Goal: Task Accomplishment & Management: Complete application form

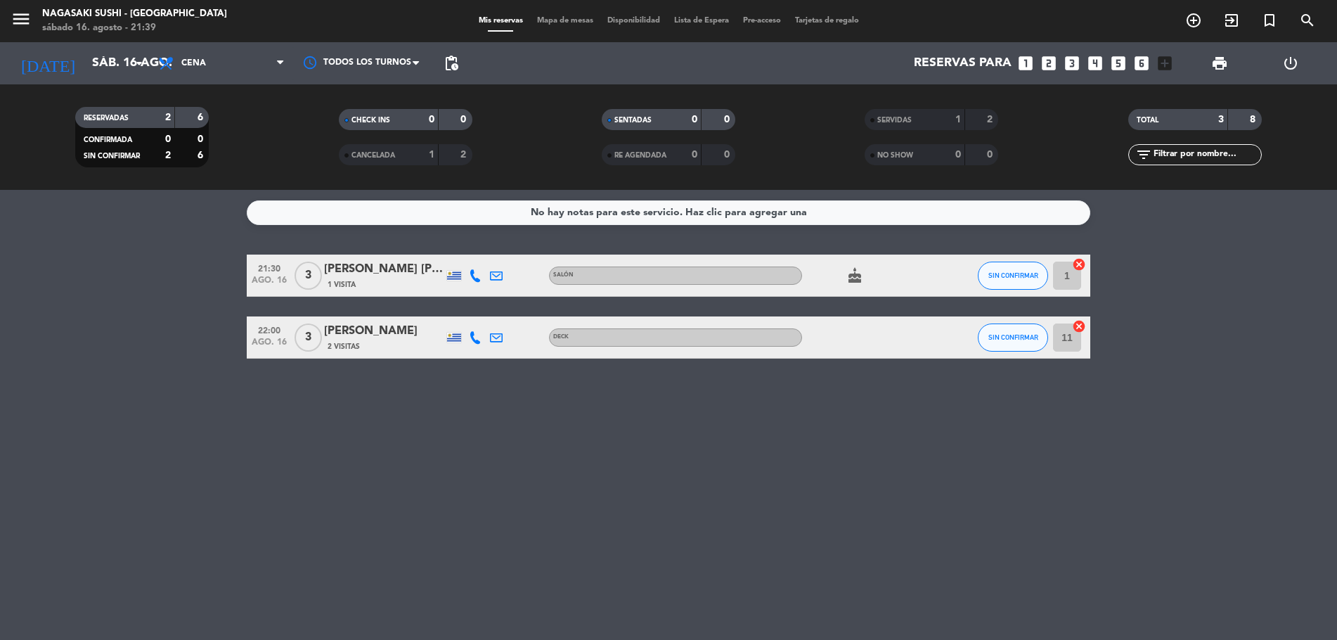
click at [158, 264] on bookings-row "21:30 ago. 16 3 [PERSON_NAME] [PERSON_NAME] 1 Visita Salón cake SIN CONFIRMAR 1…" at bounding box center [668, 307] width 1337 height 104
click at [1018, 345] on button "SIN CONFIRMAR" at bounding box center [1013, 337] width 70 height 28
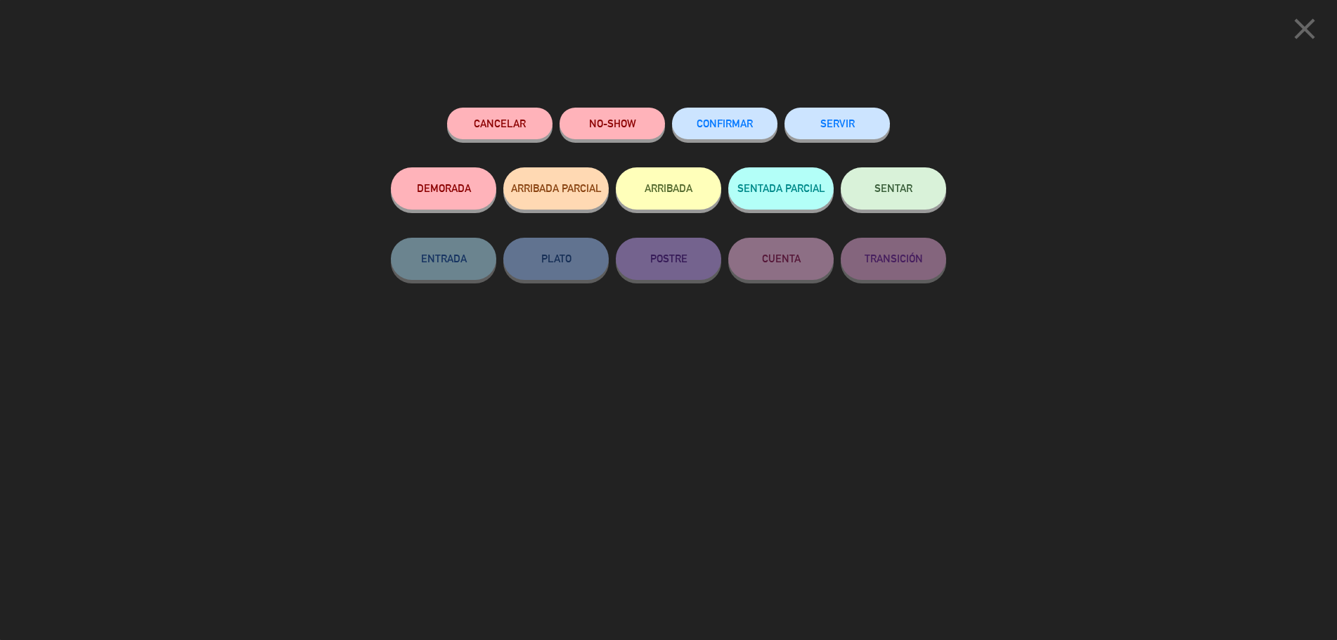
click at [849, 130] on button "SERVIR" at bounding box center [837, 124] width 105 height 32
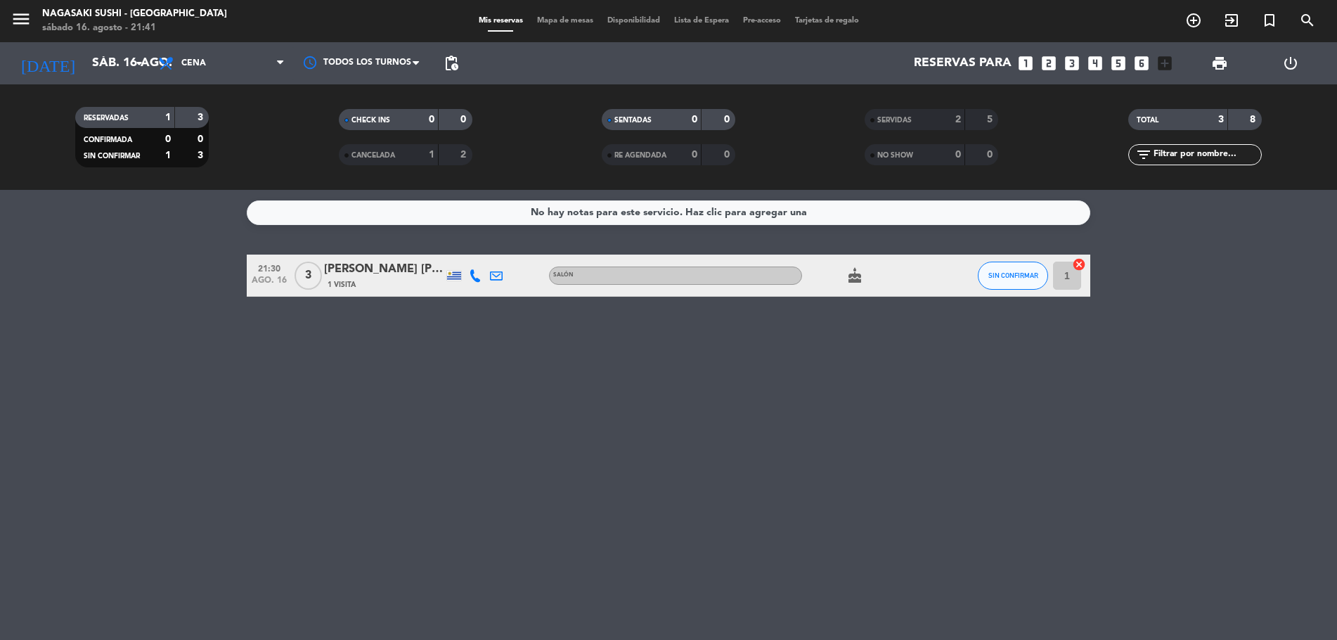
click at [171, 261] on bookings-row "21:30 ago. 16 3 [PERSON_NAME] [PERSON_NAME] 1 Visita Salón cake SIN CONFIRMAR 1…" at bounding box center [668, 276] width 1337 height 42
click at [1007, 283] on button "SIN CONFIRMAR" at bounding box center [1013, 276] width 70 height 28
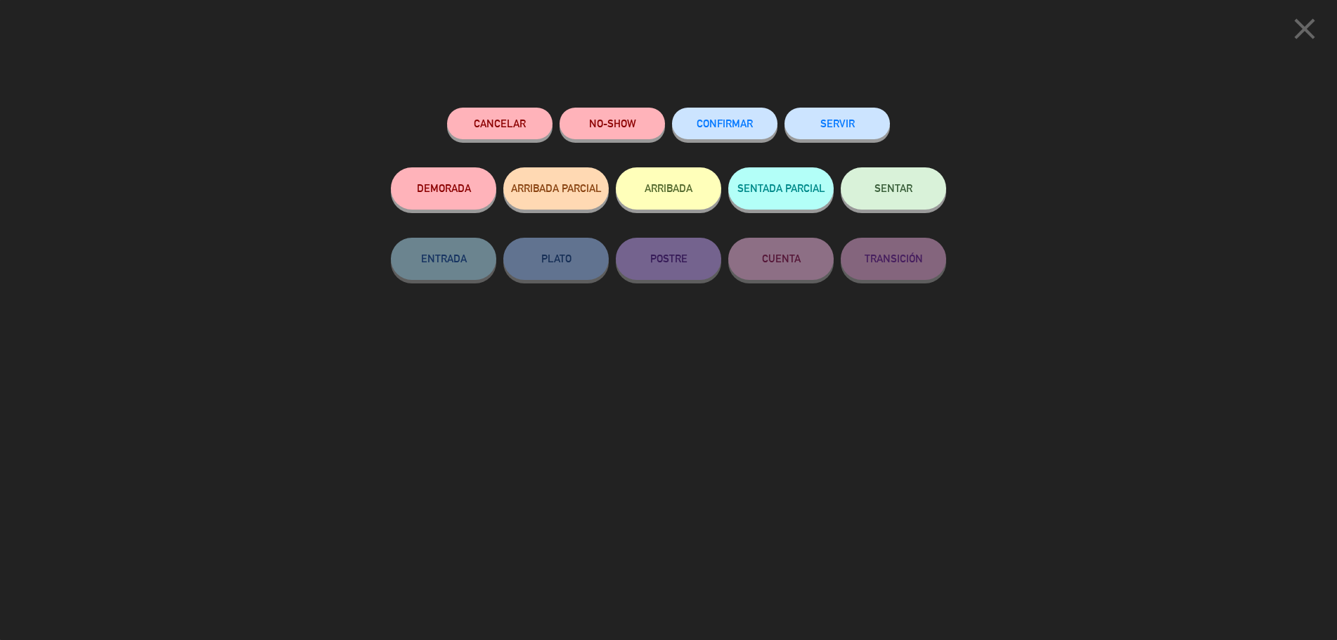
click at [850, 127] on button "SERVIR" at bounding box center [837, 124] width 105 height 32
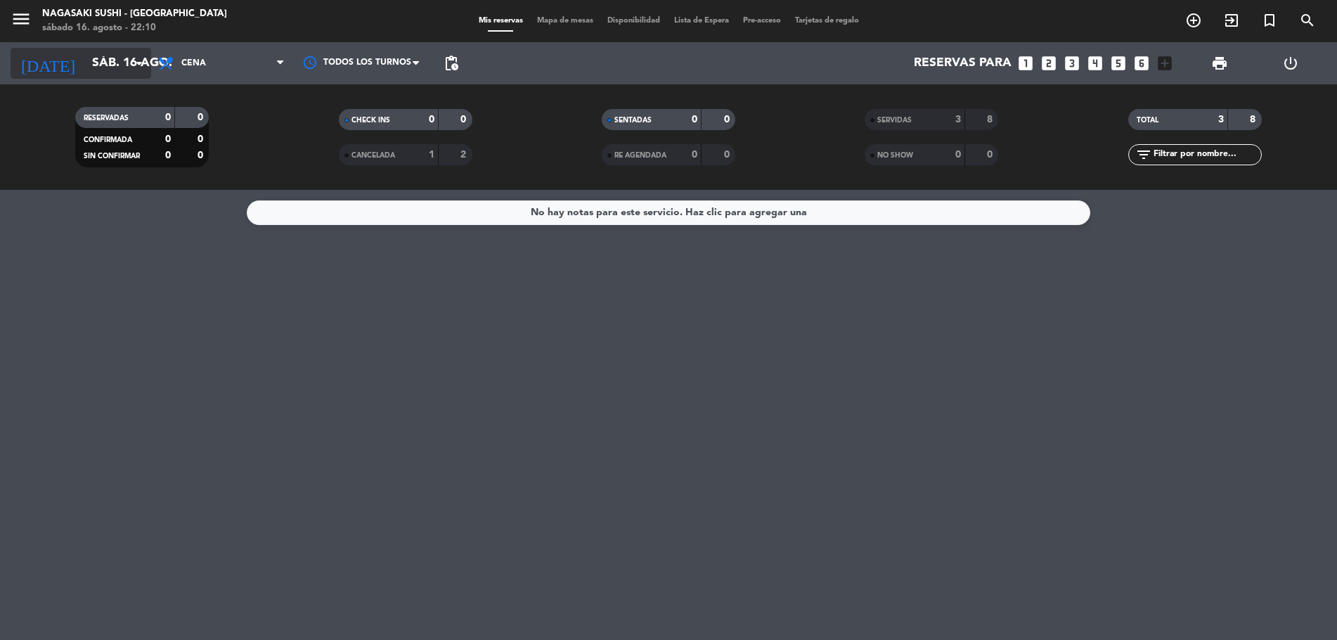
click at [85, 63] on input "sáb. 16 ago." at bounding box center [166, 63] width 163 height 28
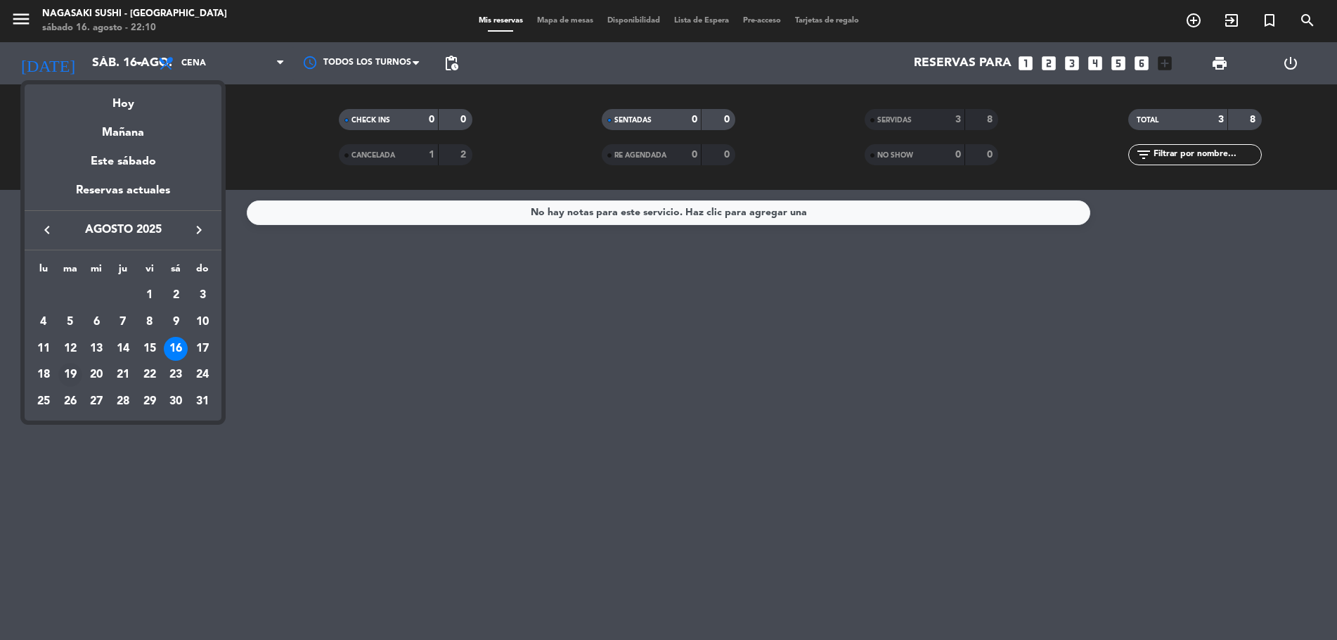
click at [70, 371] on div "19" at bounding box center [70, 375] width 24 height 24
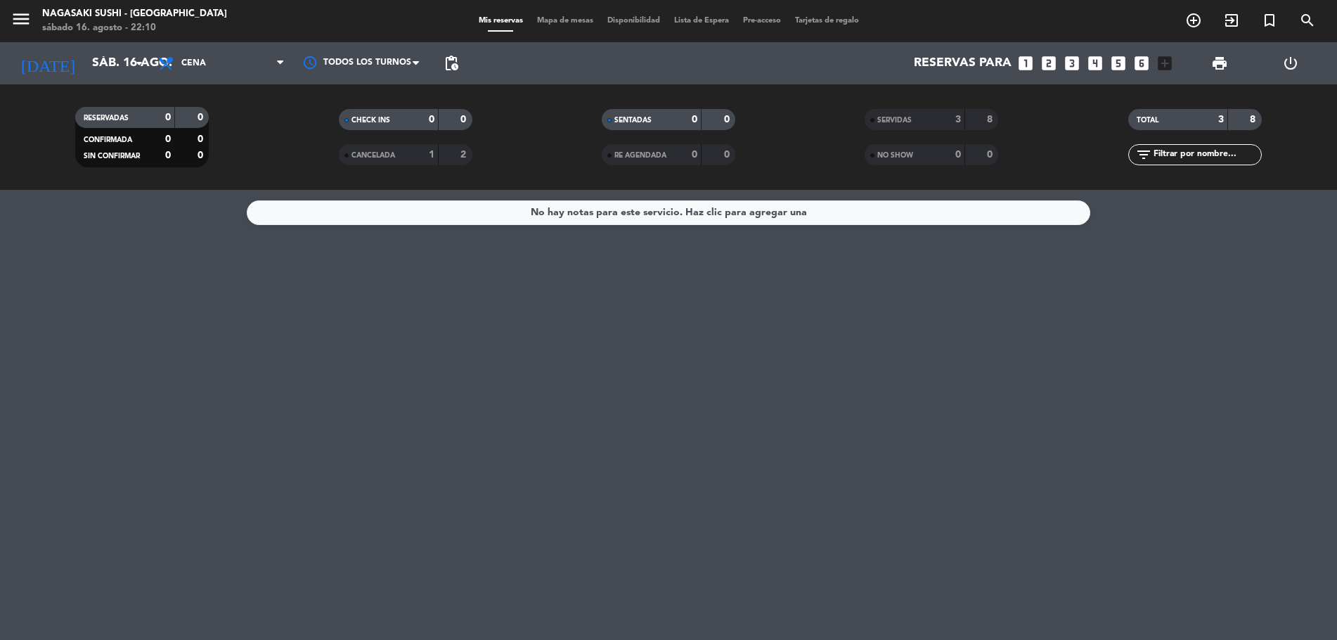
type input "[DATE] ago."
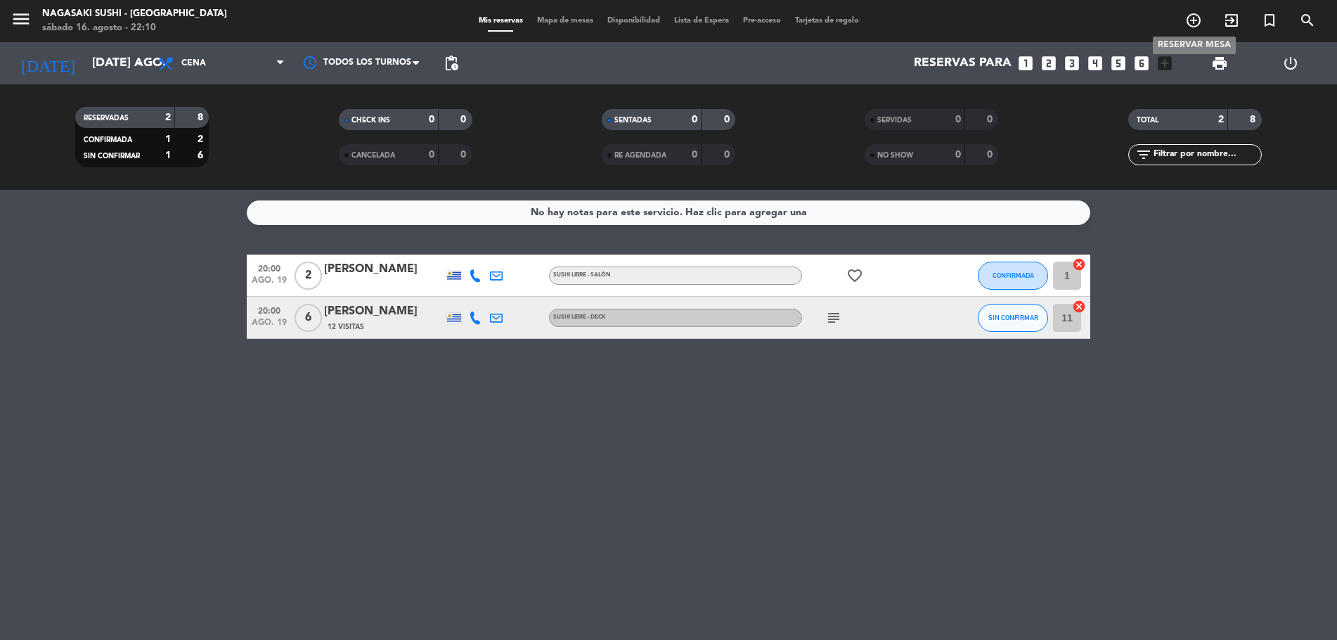
click at [1194, 13] on icon "add_circle_outline" at bounding box center [1194, 20] width 17 height 17
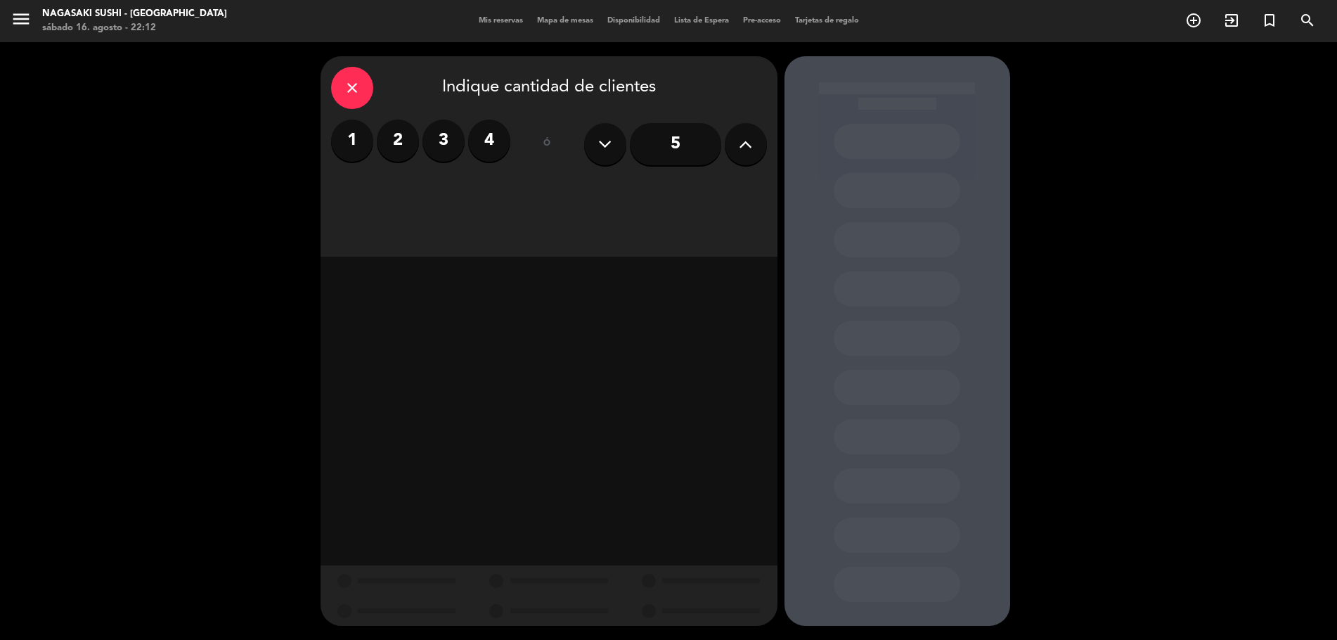
click at [698, 142] on input "5" at bounding box center [675, 144] width 91 height 42
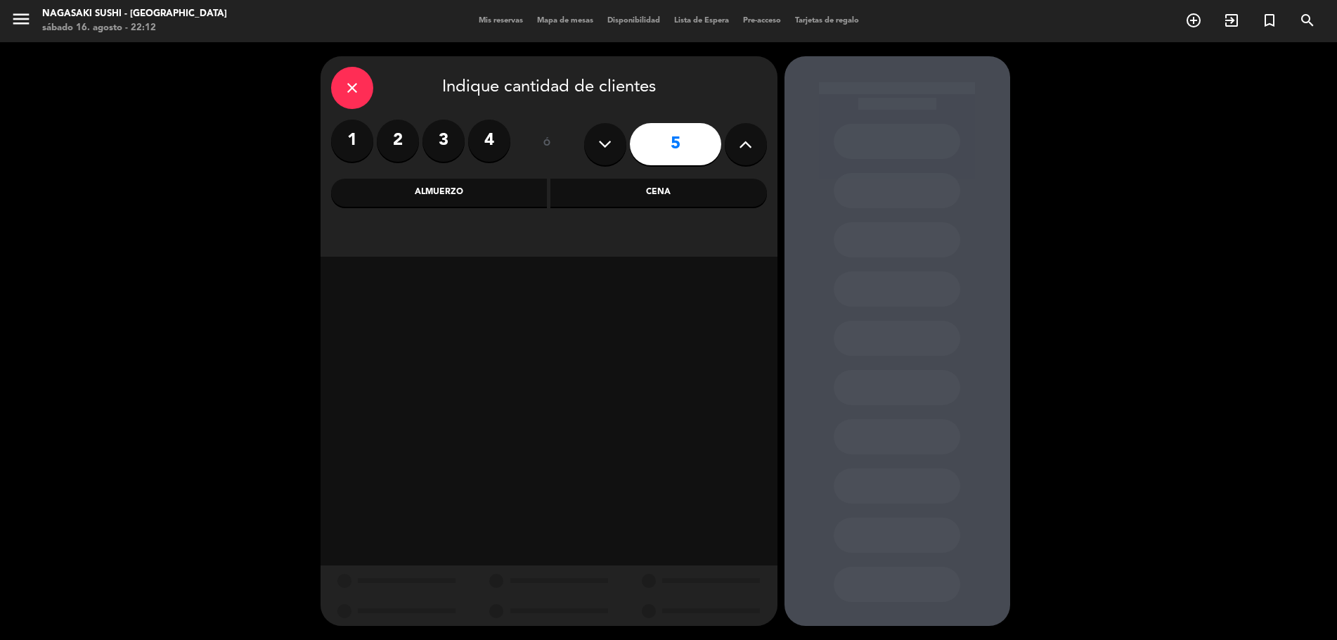
click at [669, 199] on div "Cena" at bounding box center [659, 193] width 217 height 28
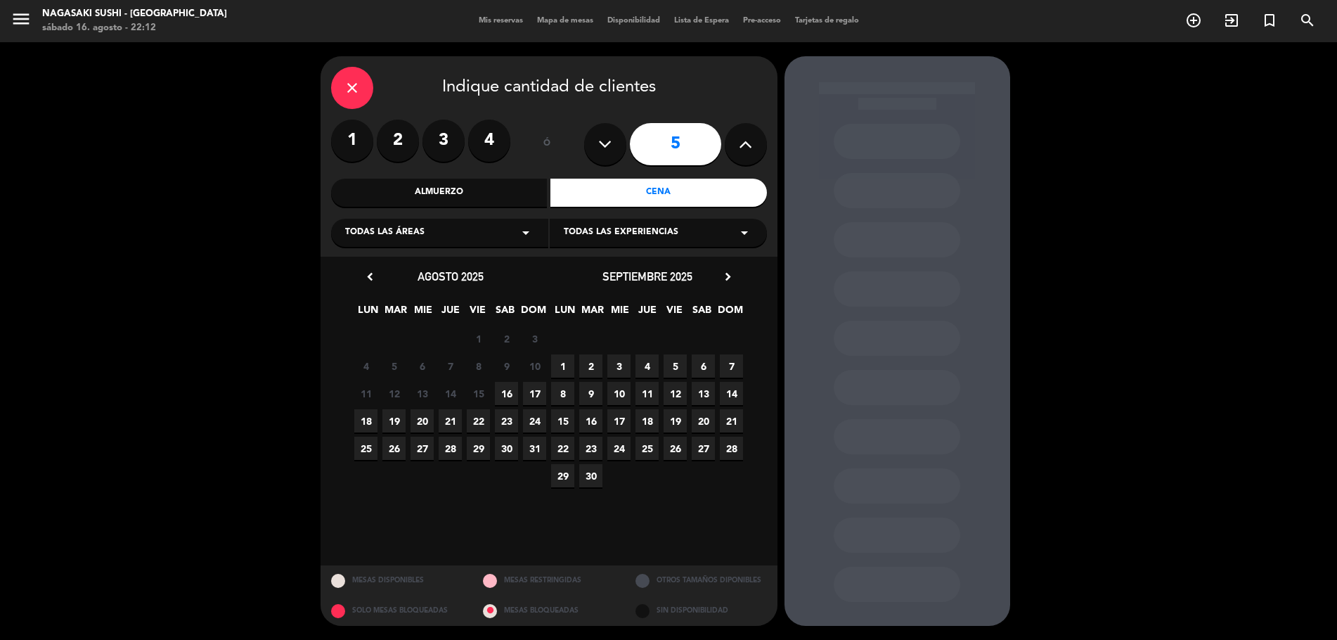
click at [399, 417] on span "19" at bounding box center [394, 420] width 23 height 23
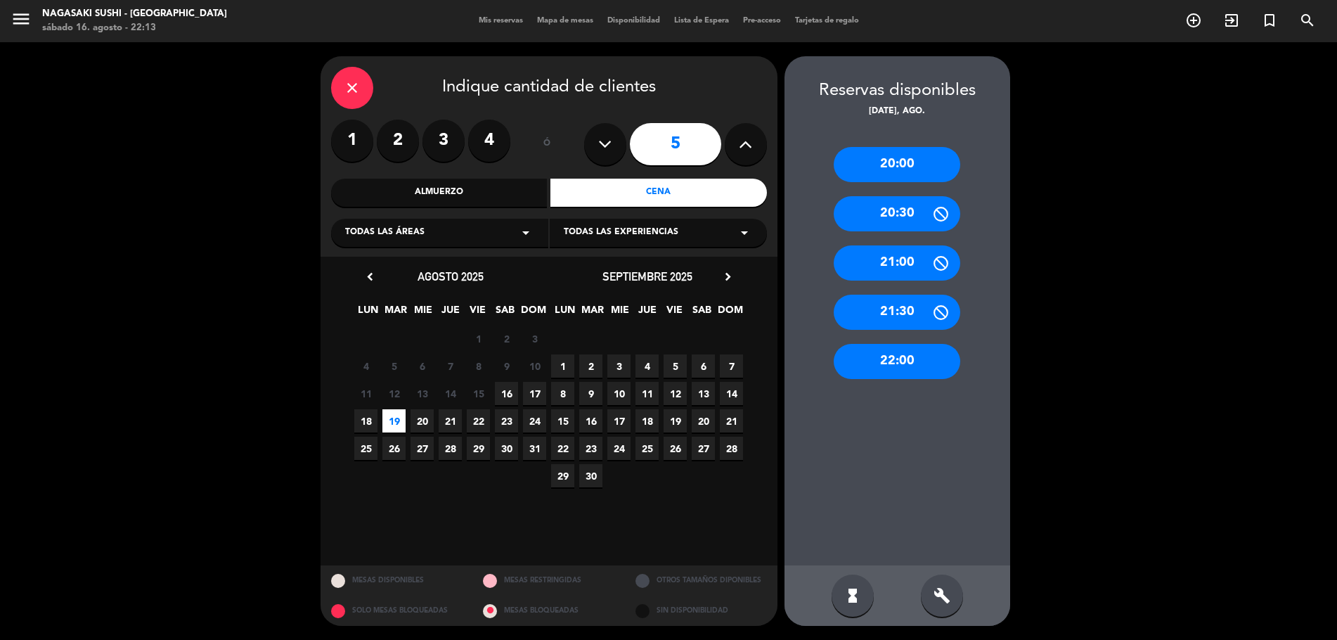
click at [909, 167] on div "20:00" at bounding box center [897, 164] width 127 height 35
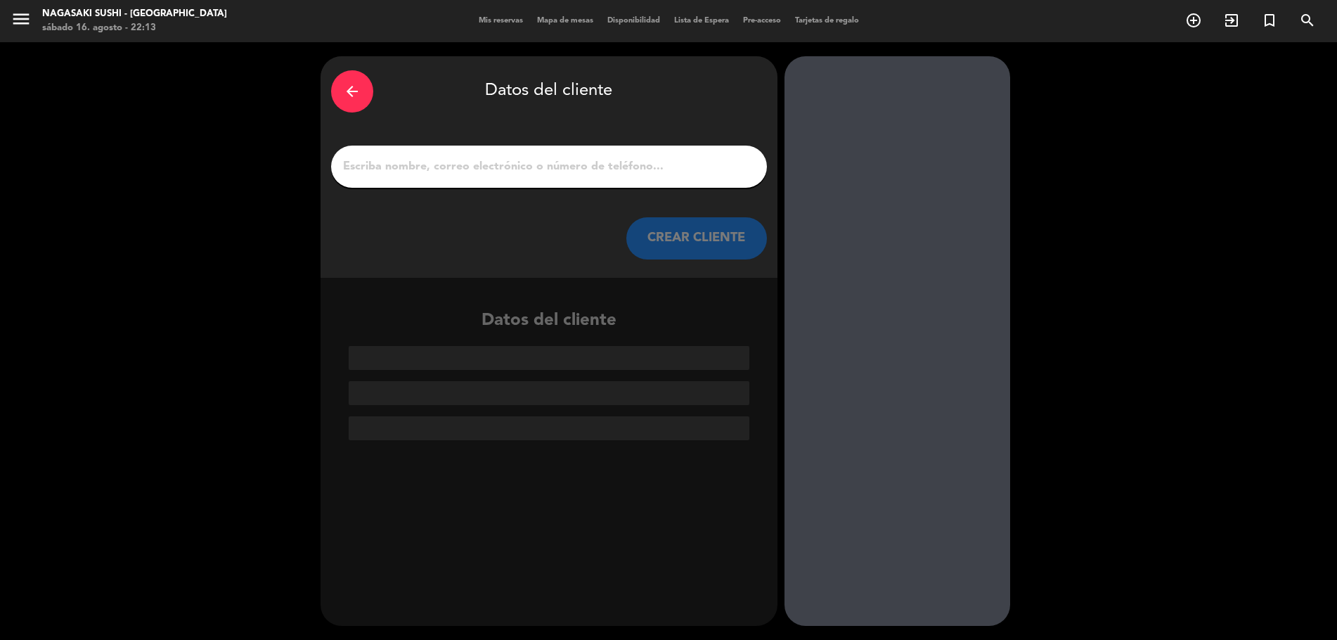
click at [456, 168] on input "1" at bounding box center [549, 167] width 415 height 20
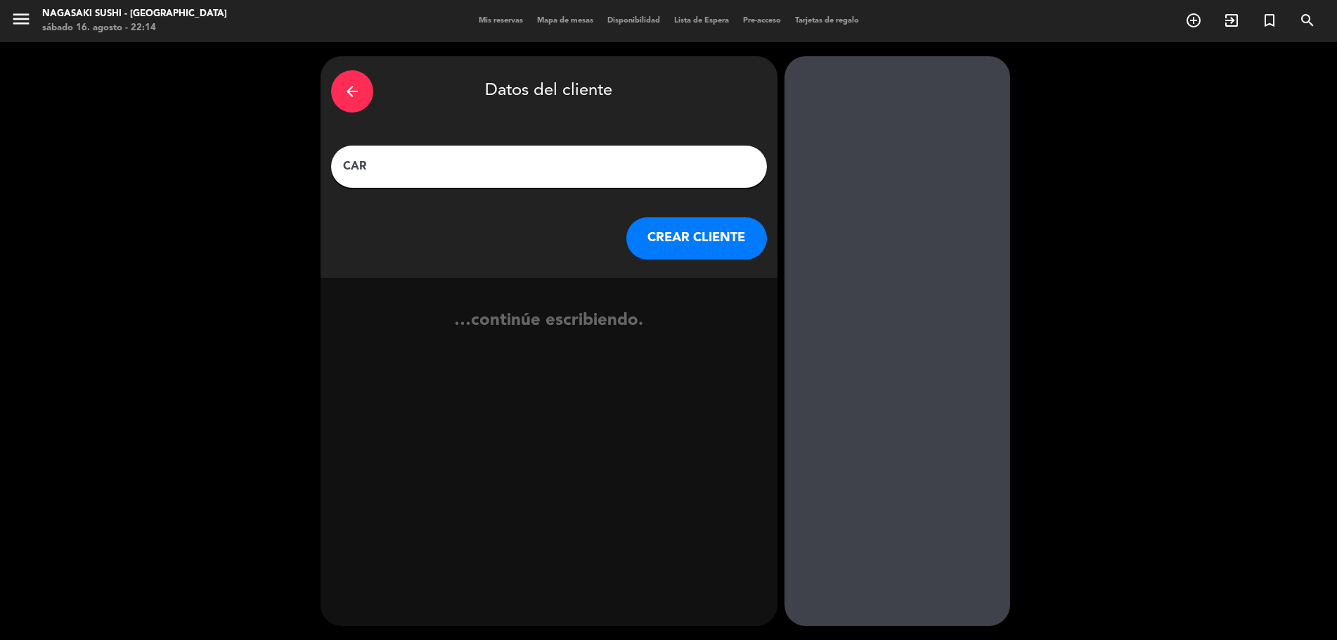
click at [390, 173] on input "CAR" at bounding box center [549, 167] width 415 height 20
type input "[PERSON_NAME]"
click at [684, 238] on button "CREAR CLIENTE" at bounding box center [697, 238] width 141 height 42
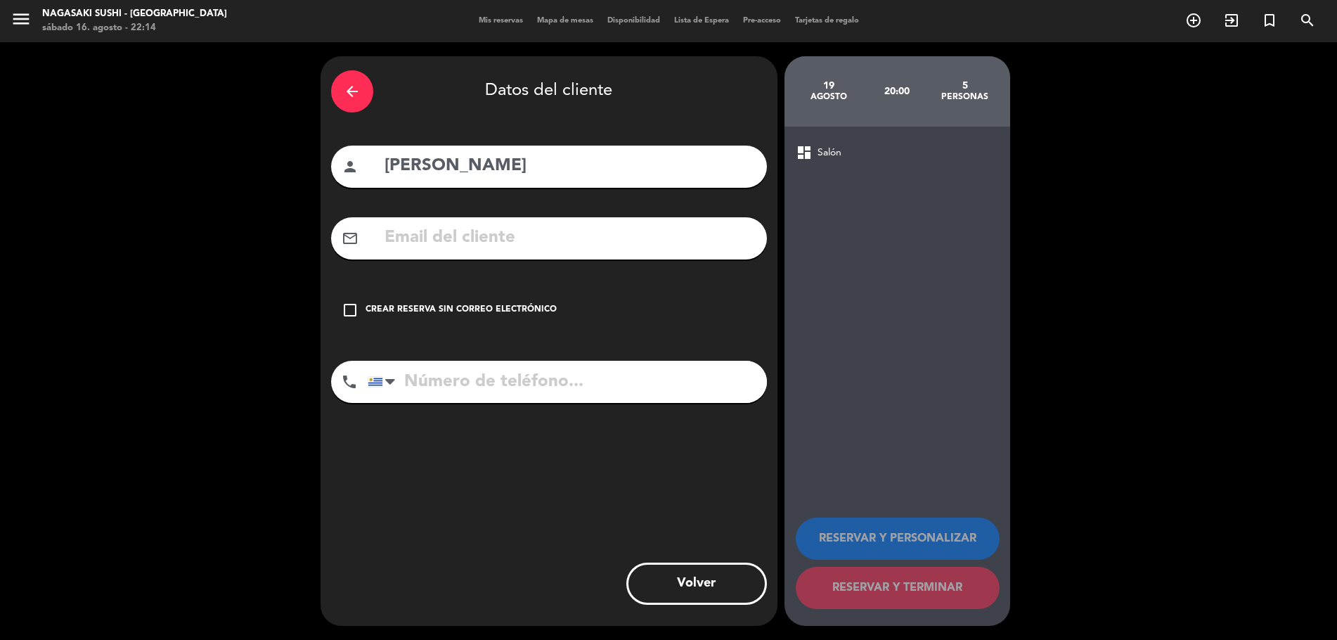
click at [354, 304] on icon "check_box_outline_blank" at bounding box center [350, 310] width 17 height 17
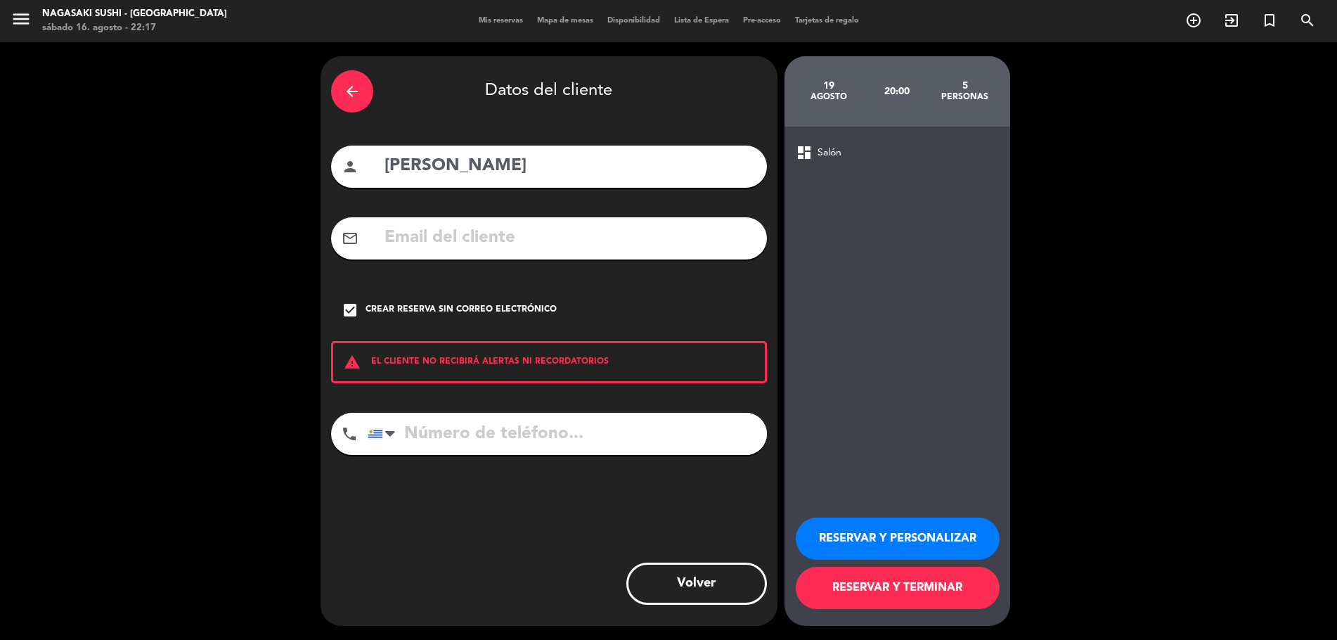
click at [474, 421] on input "tel" at bounding box center [567, 434] width 399 height 42
type input "095148697"
click at [823, 148] on span "Salón" at bounding box center [830, 153] width 24 height 16
click at [360, 91] on icon "arrow_back" at bounding box center [352, 91] width 17 height 17
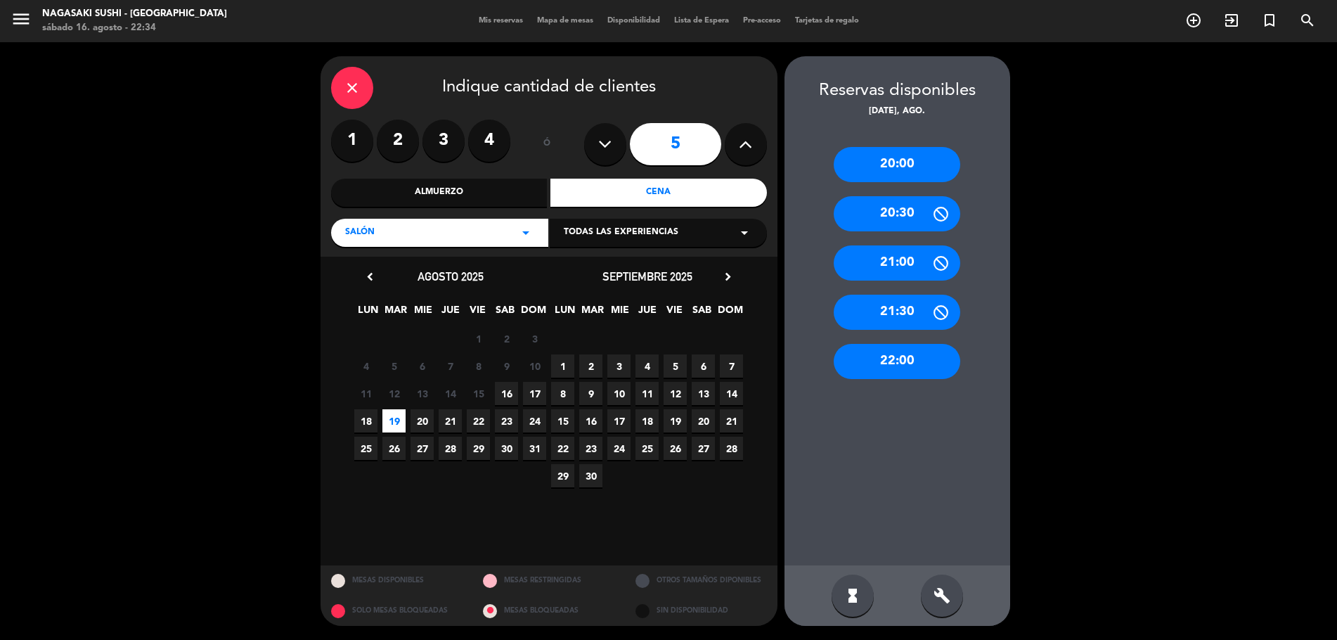
click at [527, 234] on icon "arrow_drop_down" at bounding box center [526, 232] width 17 height 17
click at [419, 271] on div "Deck" at bounding box center [439, 268] width 189 height 14
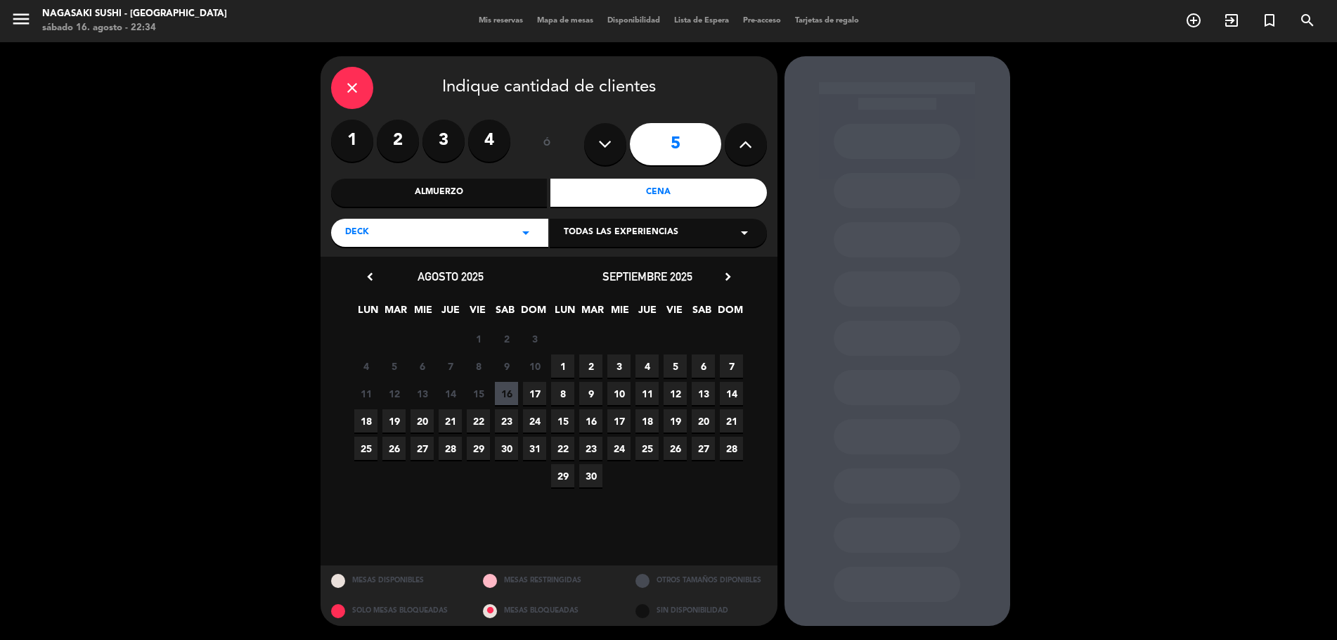
click at [400, 423] on span "19" at bounding box center [394, 420] width 23 height 23
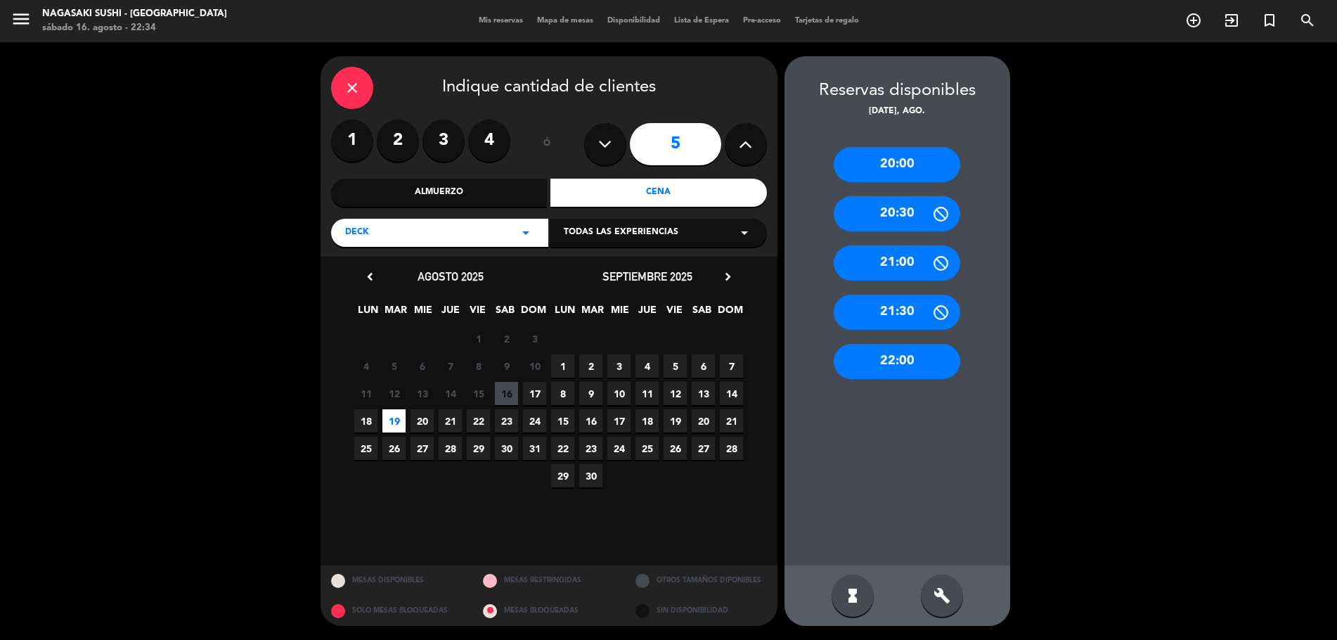
click at [928, 169] on div "20:00" at bounding box center [897, 164] width 127 height 35
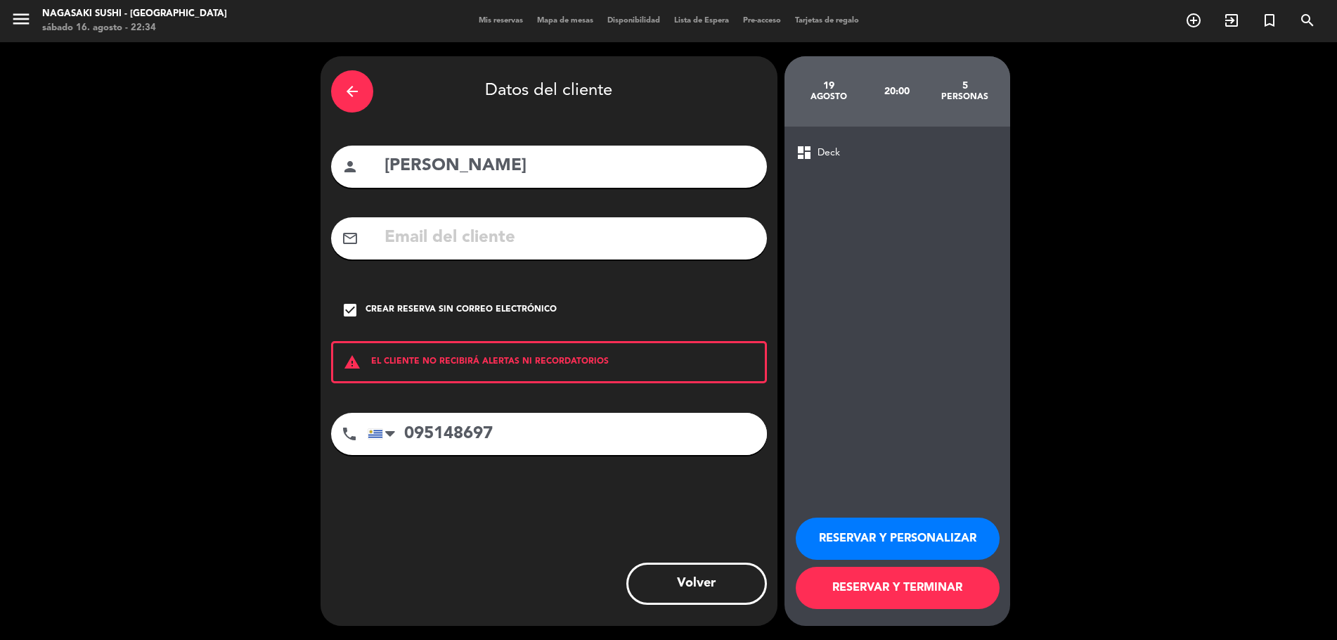
click at [851, 533] on button "RESERVAR Y PERSONALIZAR" at bounding box center [898, 539] width 204 height 42
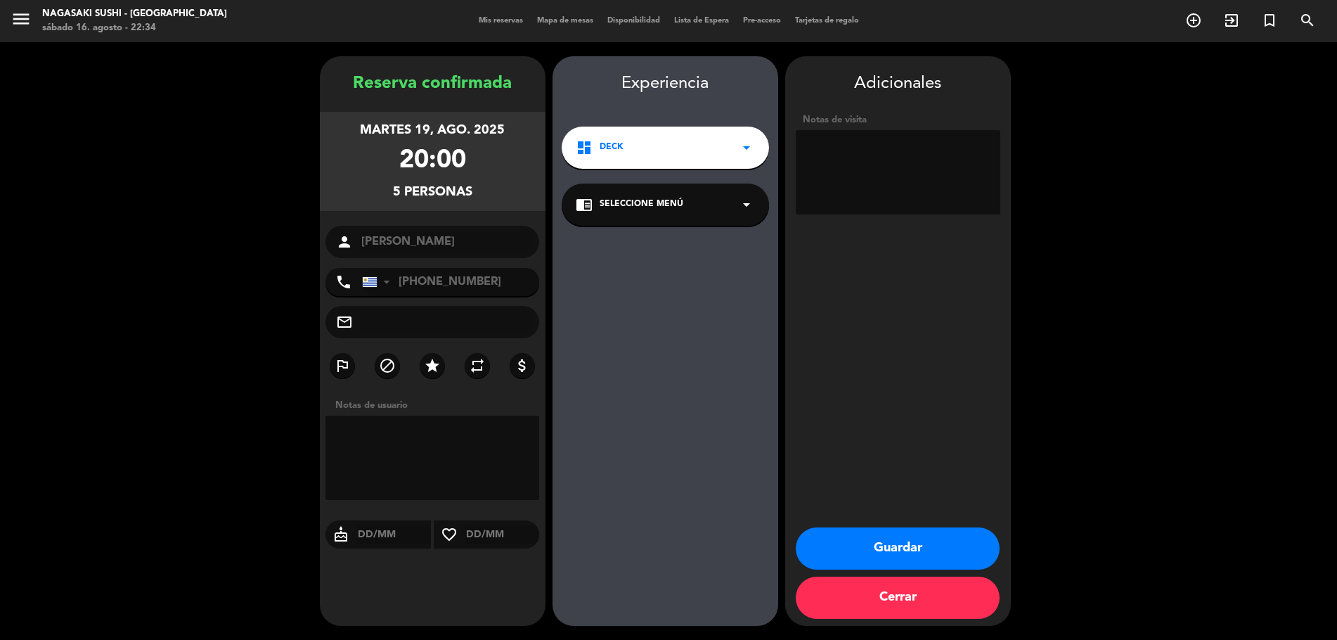
click at [932, 549] on button "Guardar" at bounding box center [898, 548] width 204 height 42
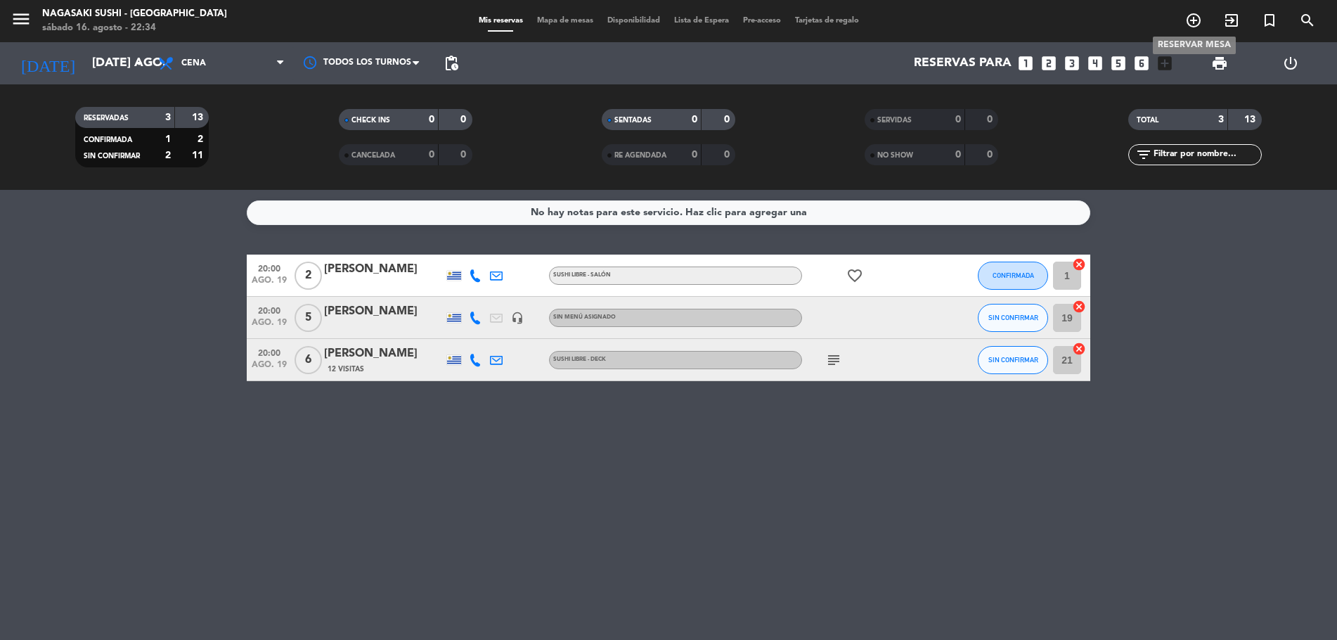
click at [1188, 20] on icon "add_circle_outline" at bounding box center [1194, 20] width 17 height 17
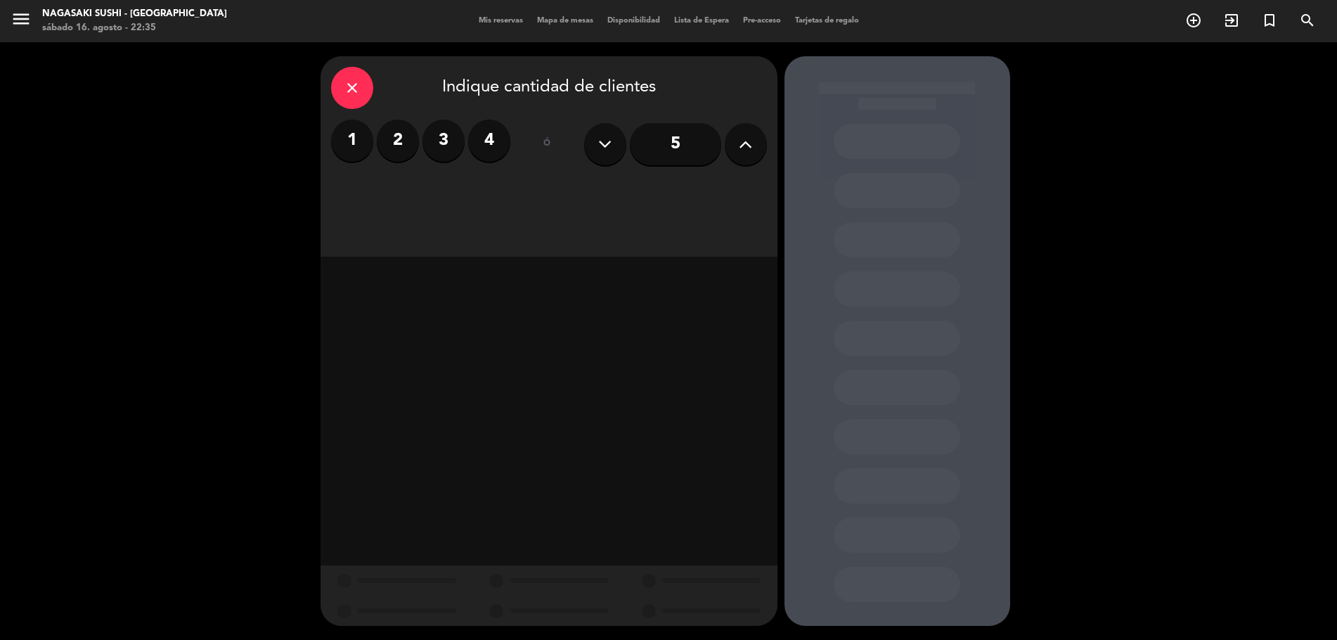
click at [662, 142] on input "5" at bounding box center [675, 144] width 91 height 42
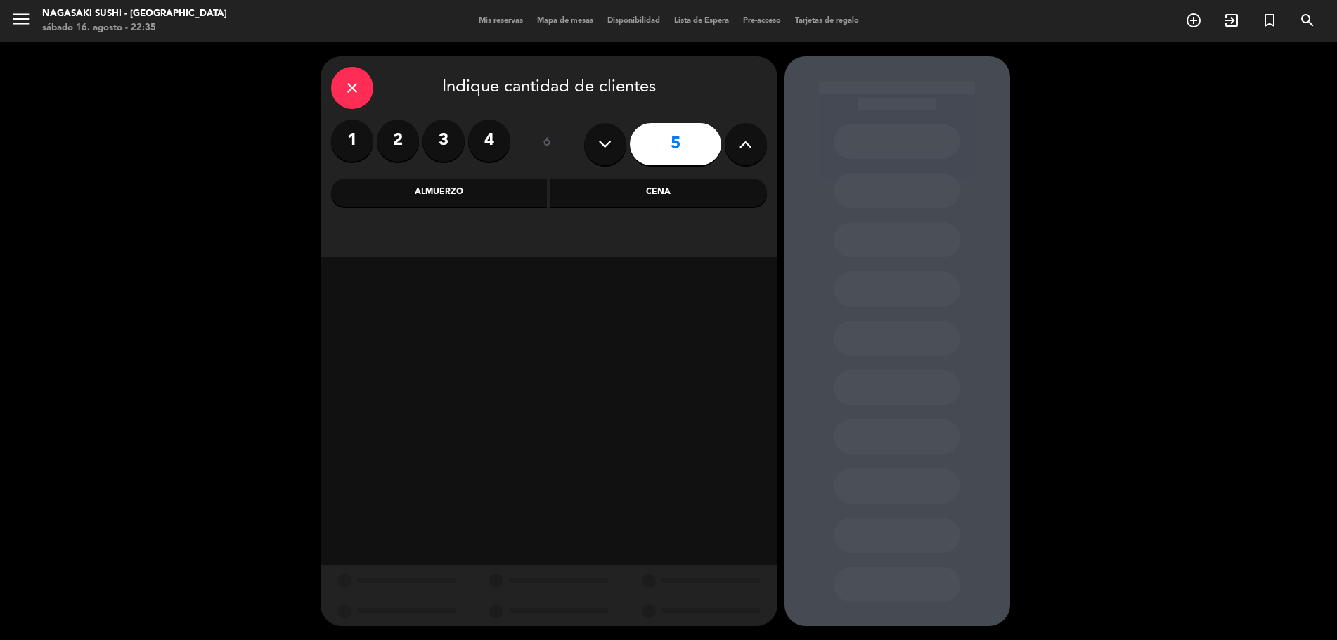
click at [670, 191] on div "Cena" at bounding box center [659, 193] width 217 height 28
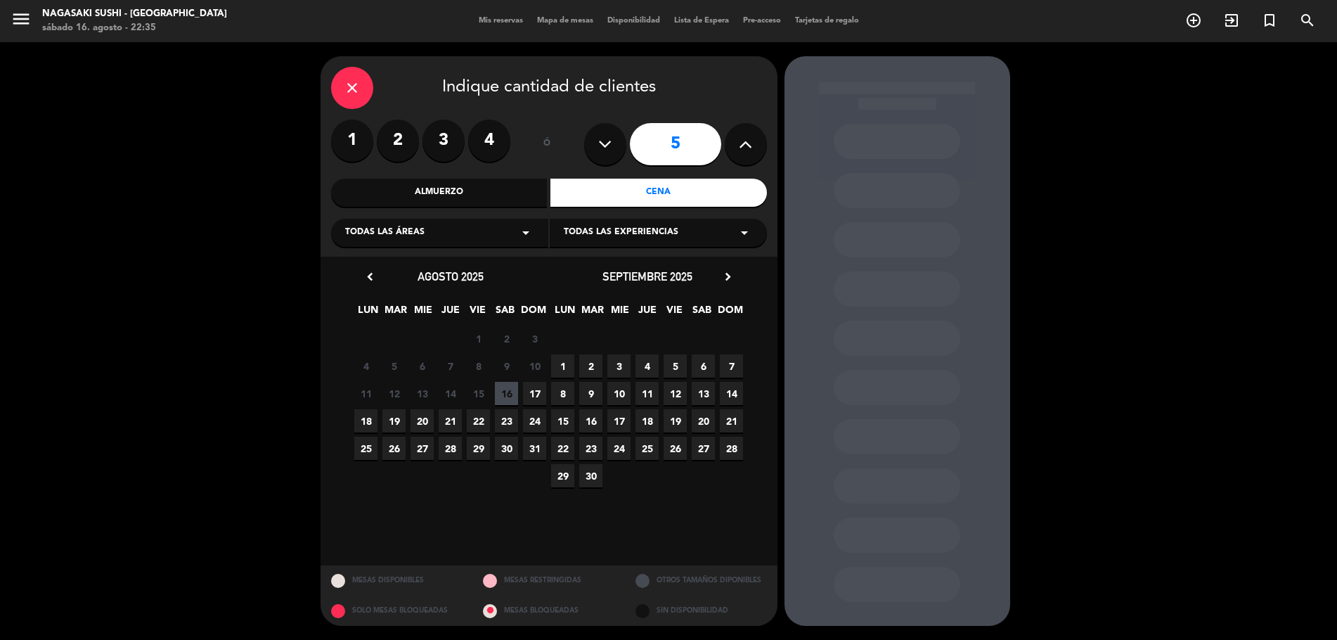
click at [525, 230] on icon "arrow_drop_down" at bounding box center [526, 232] width 17 height 17
click at [406, 270] on div "Deck" at bounding box center [439, 268] width 189 height 14
click at [394, 423] on span "19" at bounding box center [394, 420] width 23 height 23
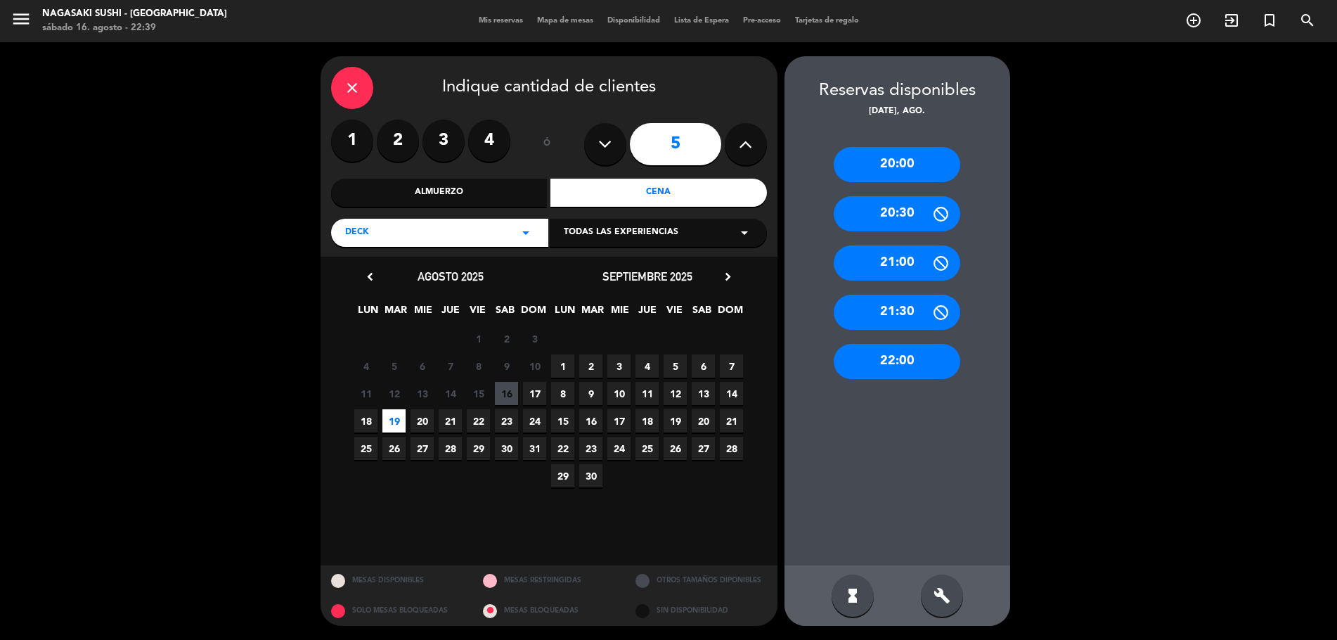
click at [226, 316] on div "close Indique cantidad de clientes 1 2 3 4 ó 5 Almuerzo Cena Deck arrow_drop_do…" at bounding box center [668, 341] width 1337 height 598
click at [904, 169] on div "20:00" at bounding box center [897, 164] width 127 height 35
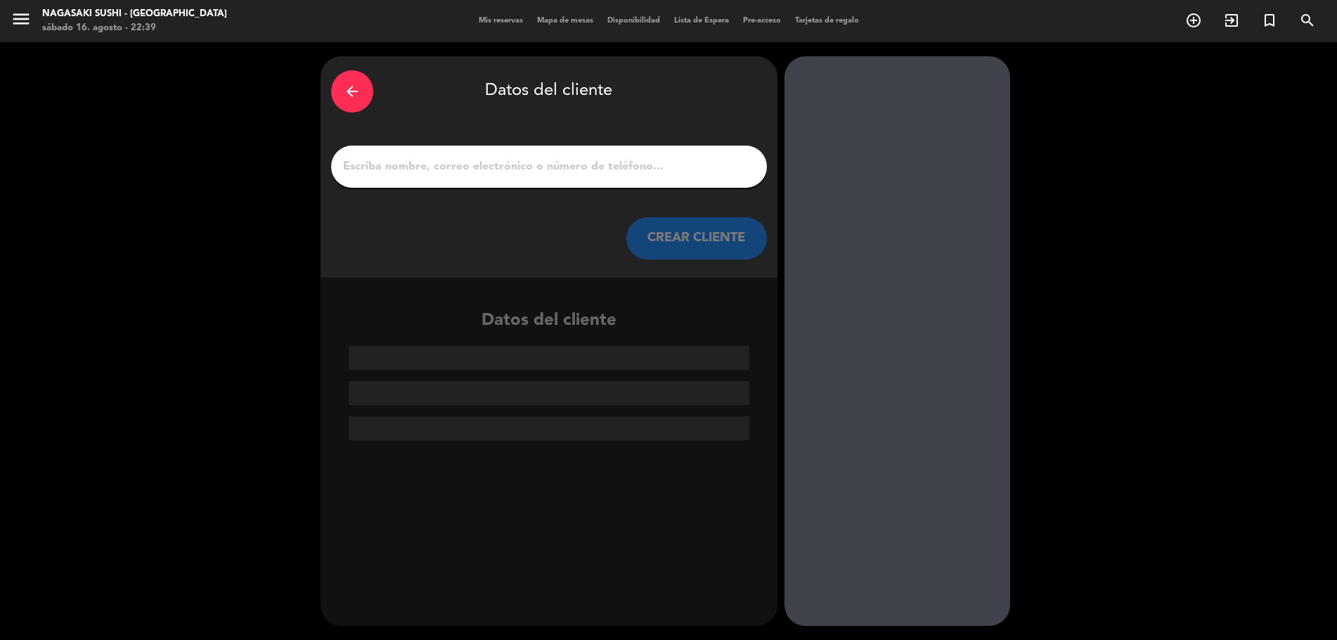
click at [419, 165] on input "1" at bounding box center [549, 167] width 415 height 20
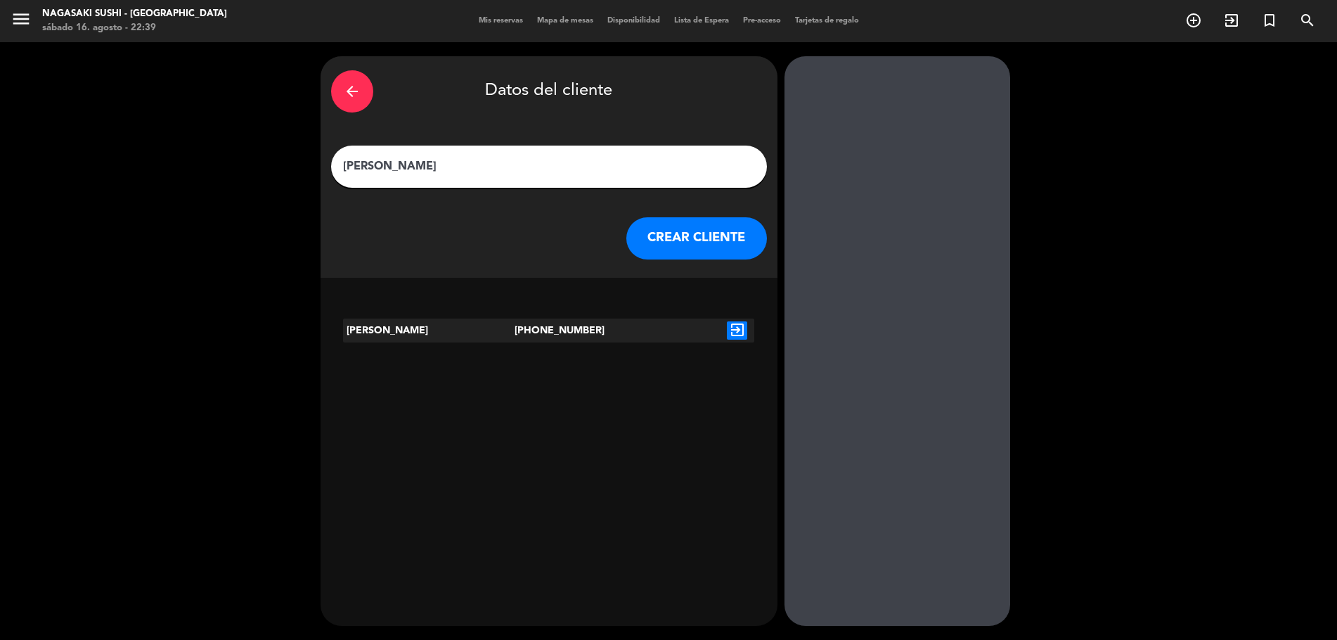
type input "[PERSON_NAME]"
click at [732, 229] on button "CREAR CLIENTE" at bounding box center [697, 238] width 141 height 42
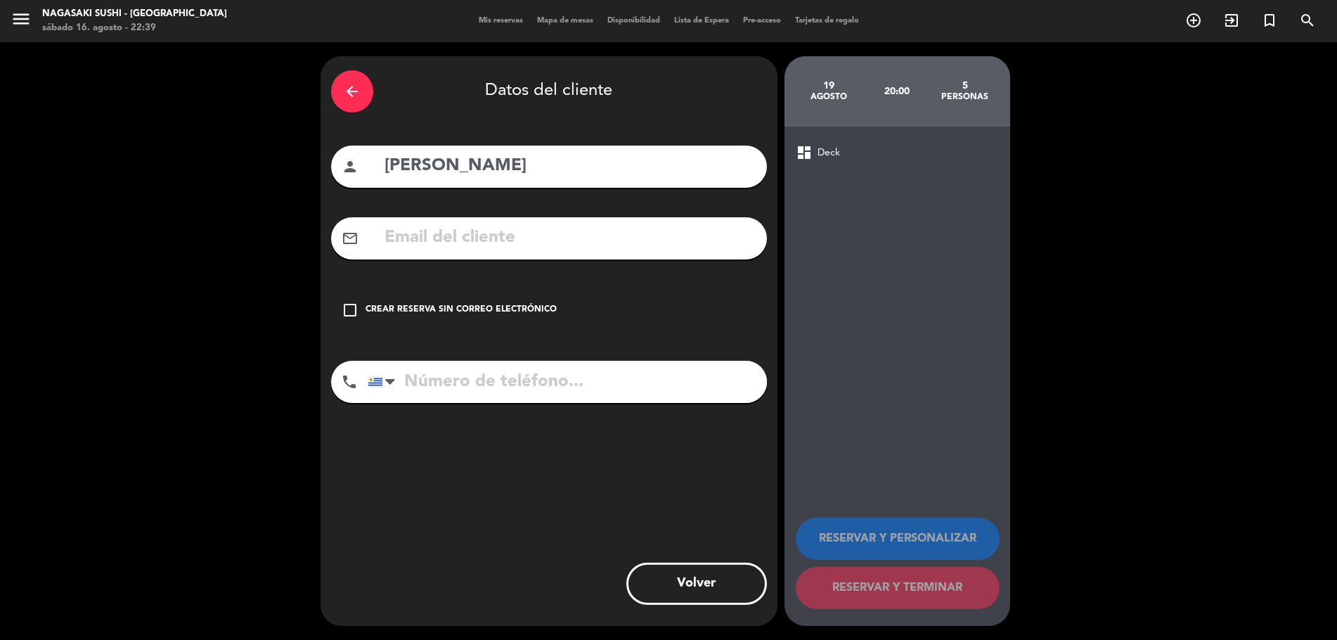
click at [348, 305] on icon "check_box_outline_blank" at bounding box center [350, 310] width 17 height 17
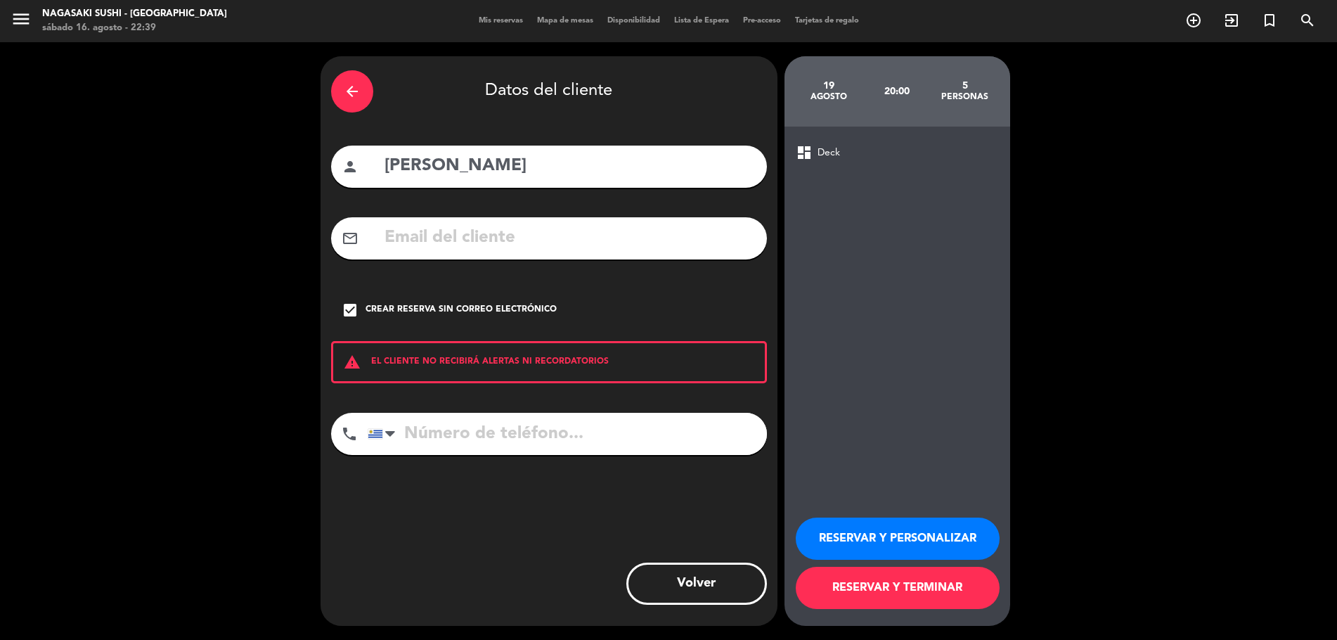
click at [493, 423] on input "tel" at bounding box center [567, 434] width 399 height 42
type input "095142697"
click at [909, 543] on button "RESERVAR Y PERSONALIZAR" at bounding box center [898, 539] width 204 height 42
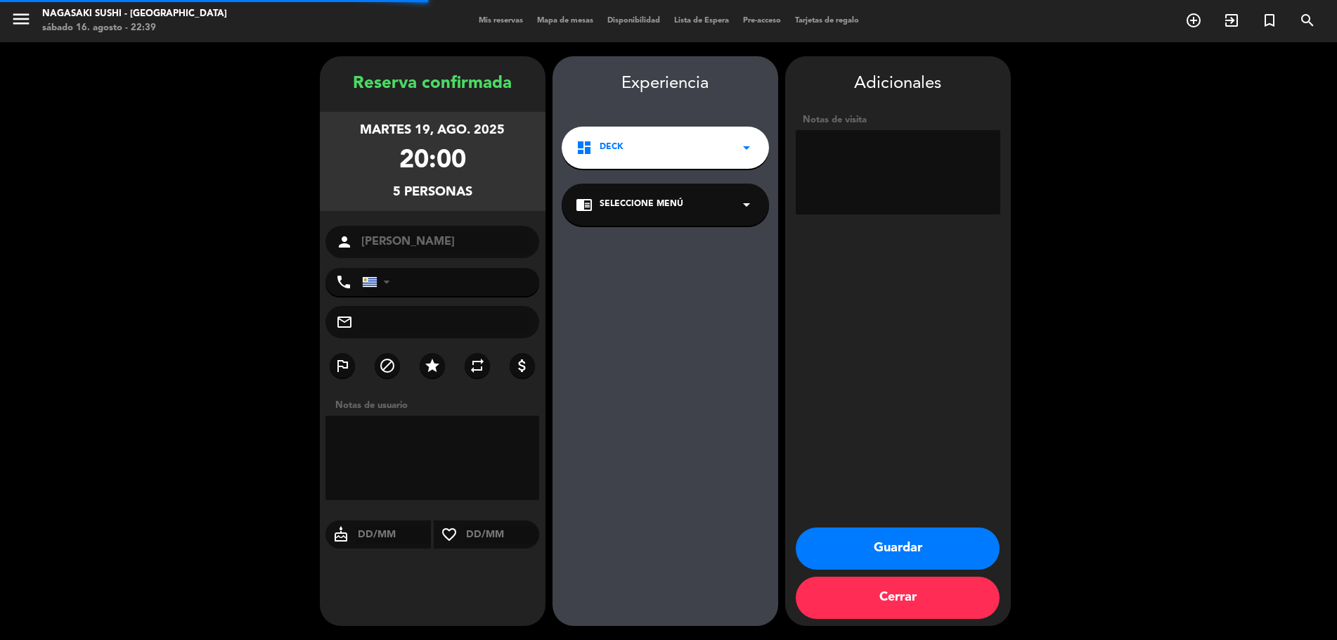
type input "[PHONE_NUMBER]"
click at [365, 535] on input "text" at bounding box center [394, 535] width 75 height 18
click at [882, 555] on button "Guardar" at bounding box center [898, 548] width 204 height 42
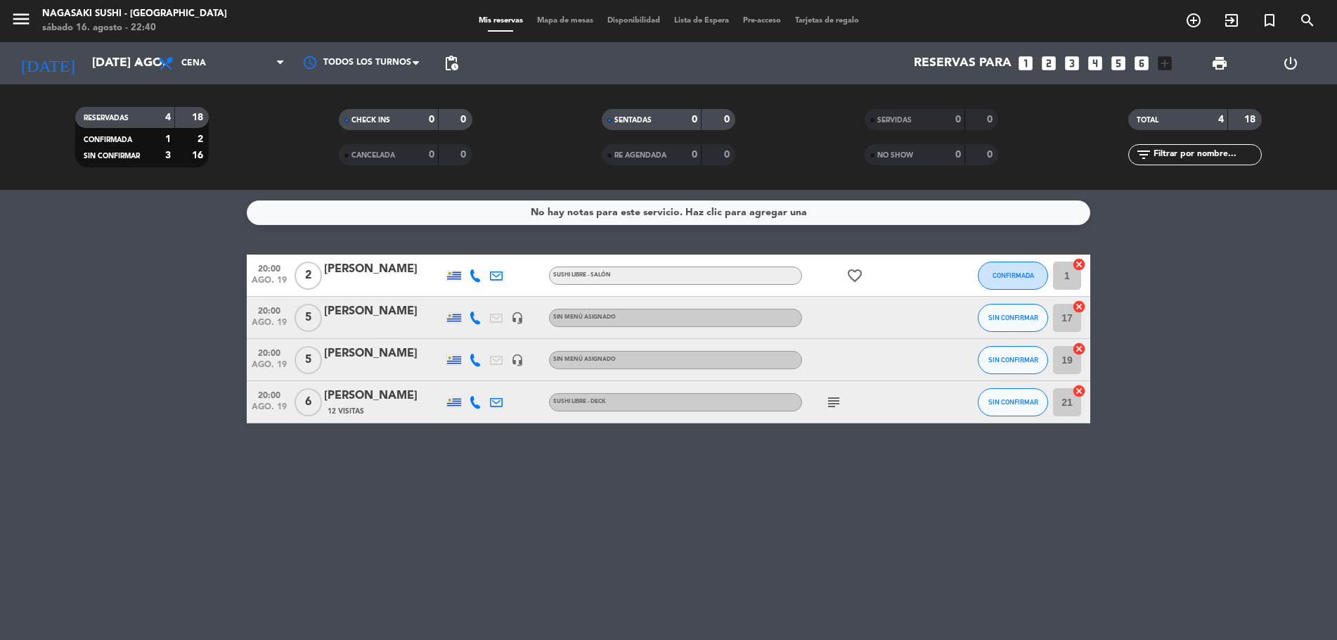
click at [96, 451] on div "No hay notas para este servicio. Haz clic para agregar una 20:00 ago. 19 2 [PER…" at bounding box center [668, 415] width 1337 height 450
click at [886, 325] on div at bounding box center [865, 317] width 127 height 41
click at [871, 321] on div at bounding box center [865, 317] width 127 height 41
